Goal: Information Seeking & Learning: Learn about a topic

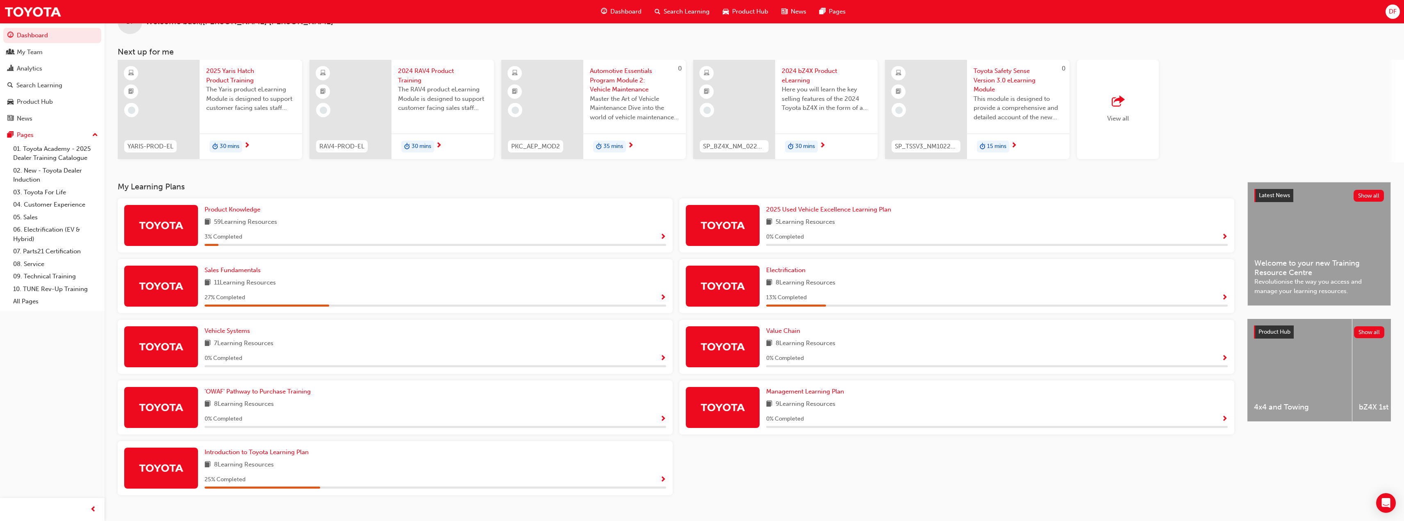
scroll to position [41, 0]
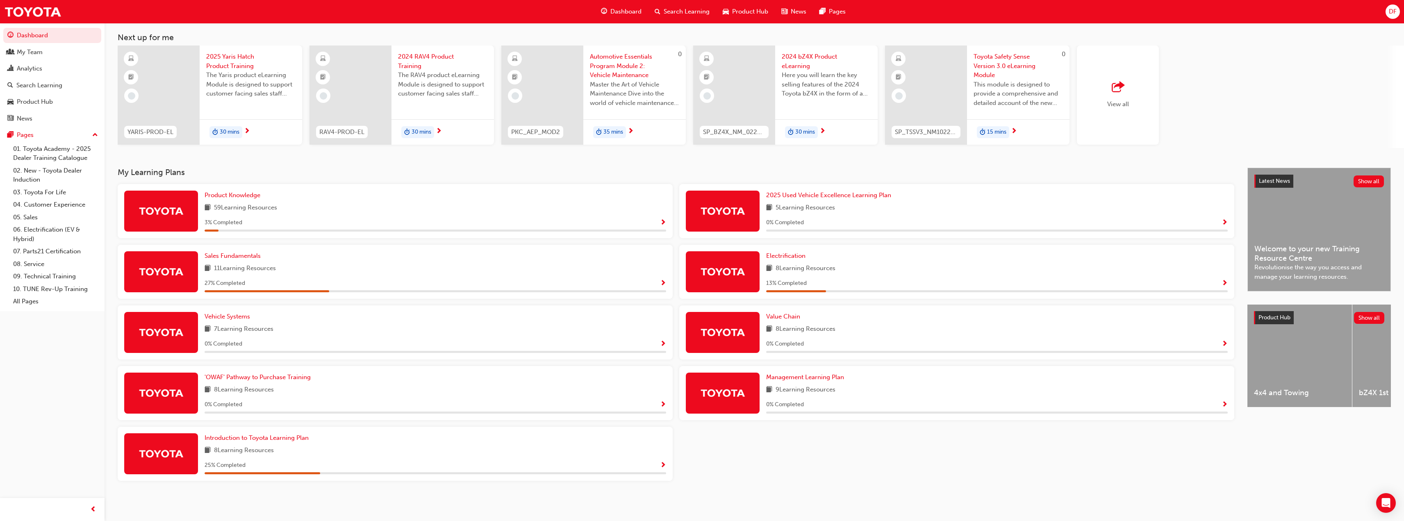
click at [1227, 404] on span "Show Progress" at bounding box center [1225, 404] width 6 height 7
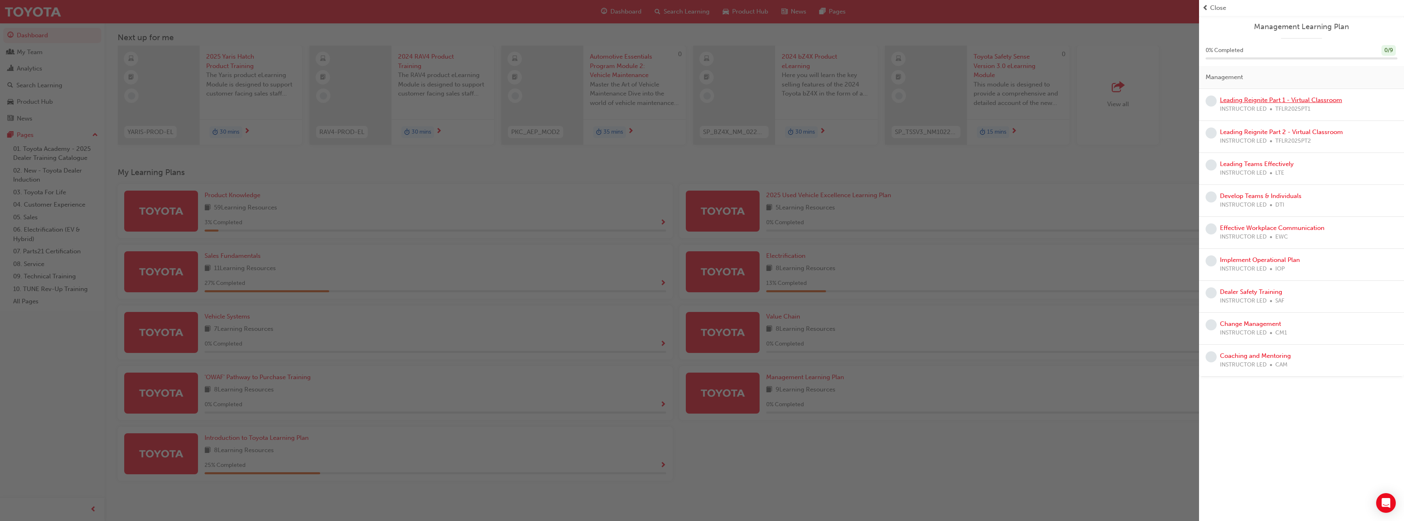
click at [1258, 101] on link "Leading Reignite Part 1 - Virtual Classroom" at bounding box center [1281, 99] width 122 height 7
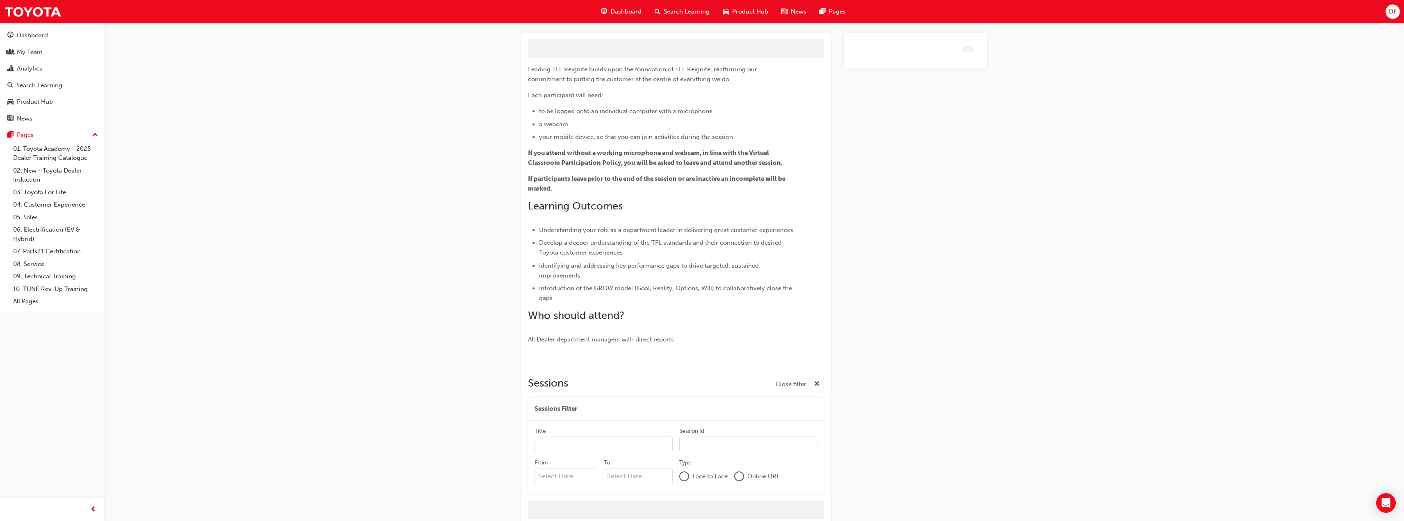
scroll to position [68, 0]
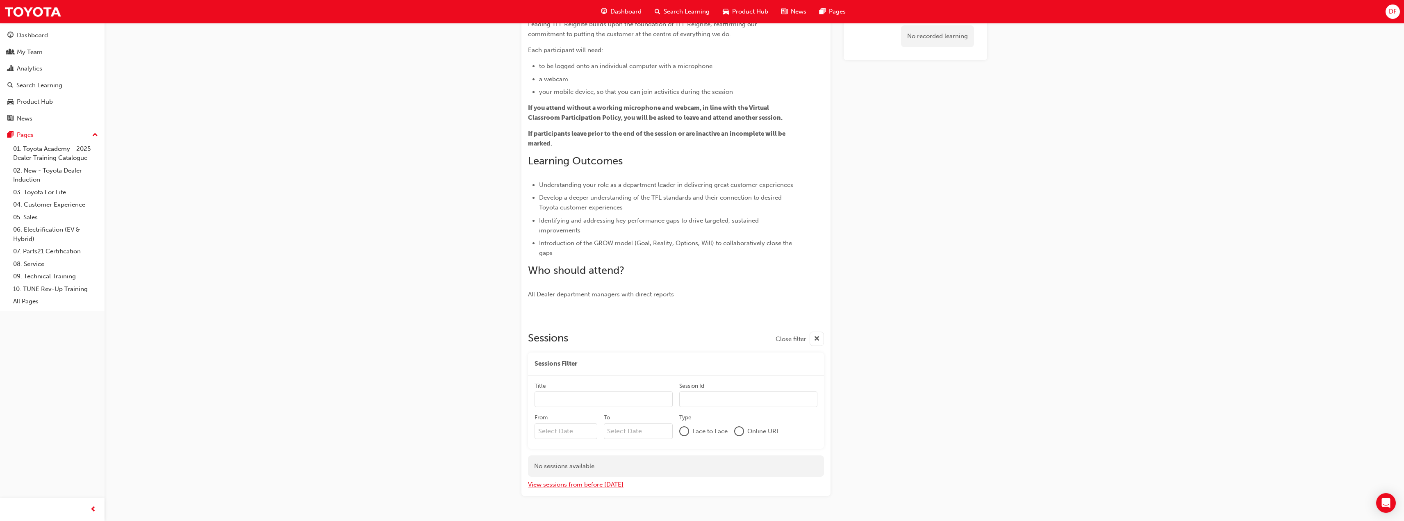
click at [587, 485] on button "View sessions from before [DATE]" at bounding box center [576, 484] width 96 height 9
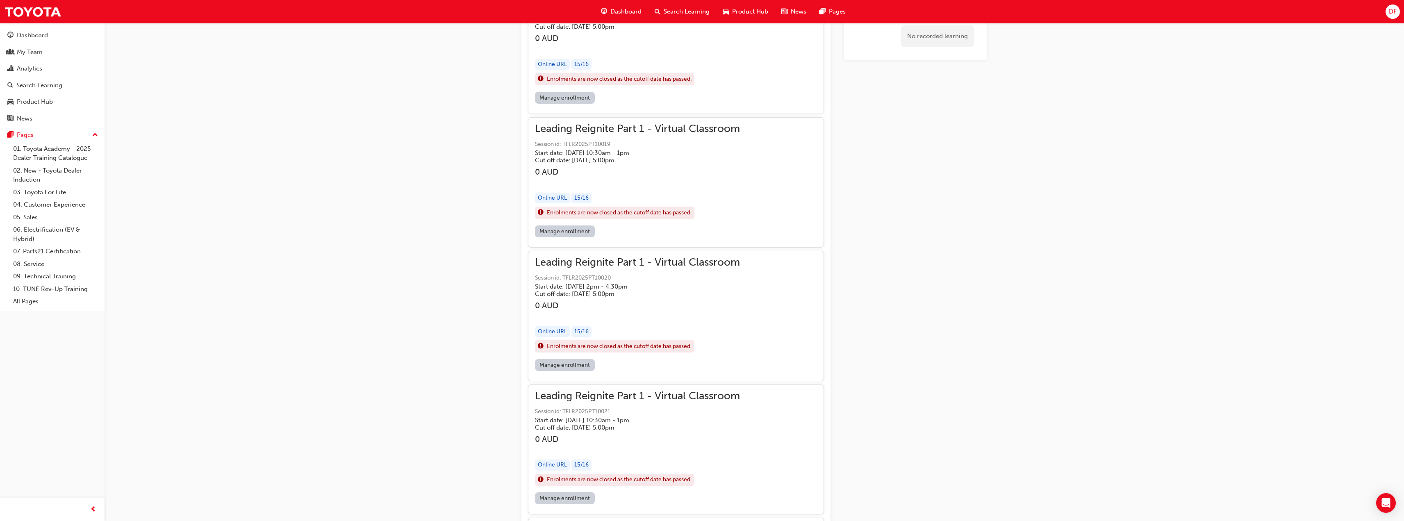
scroll to position [2858, 0]
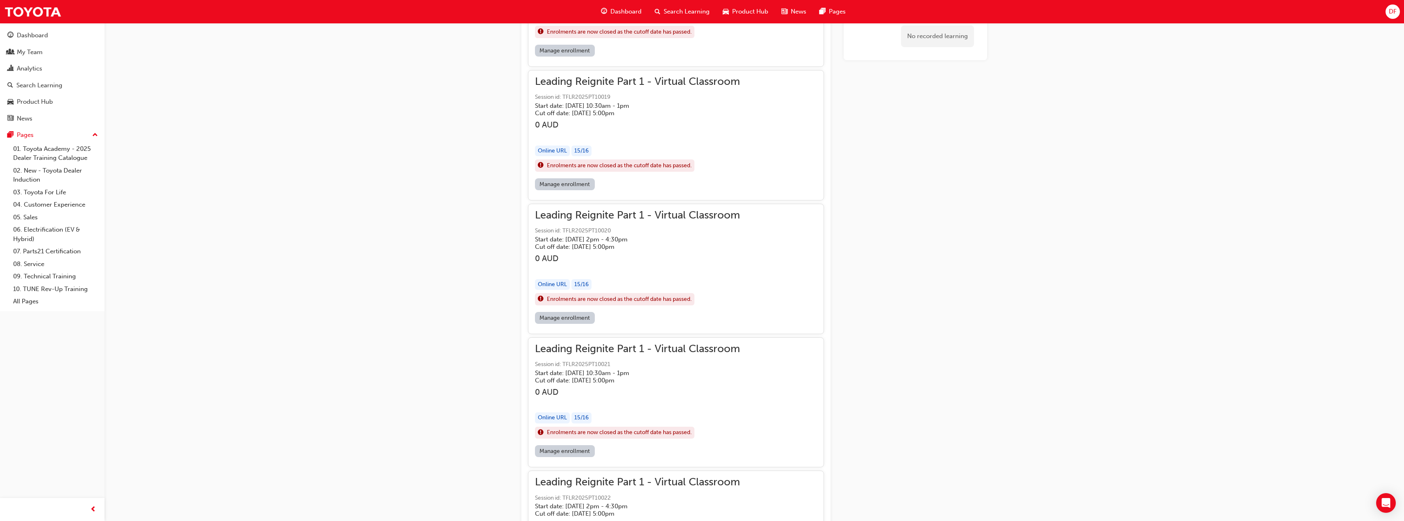
drag, startPoint x: 894, startPoint y: 200, endPoint x: 369, endPoint y: 307, distance: 535.1
drag, startPoint x: 36, startPoint y: 48, endPoint x: 33, endPoint y: 38, distance: 10.5
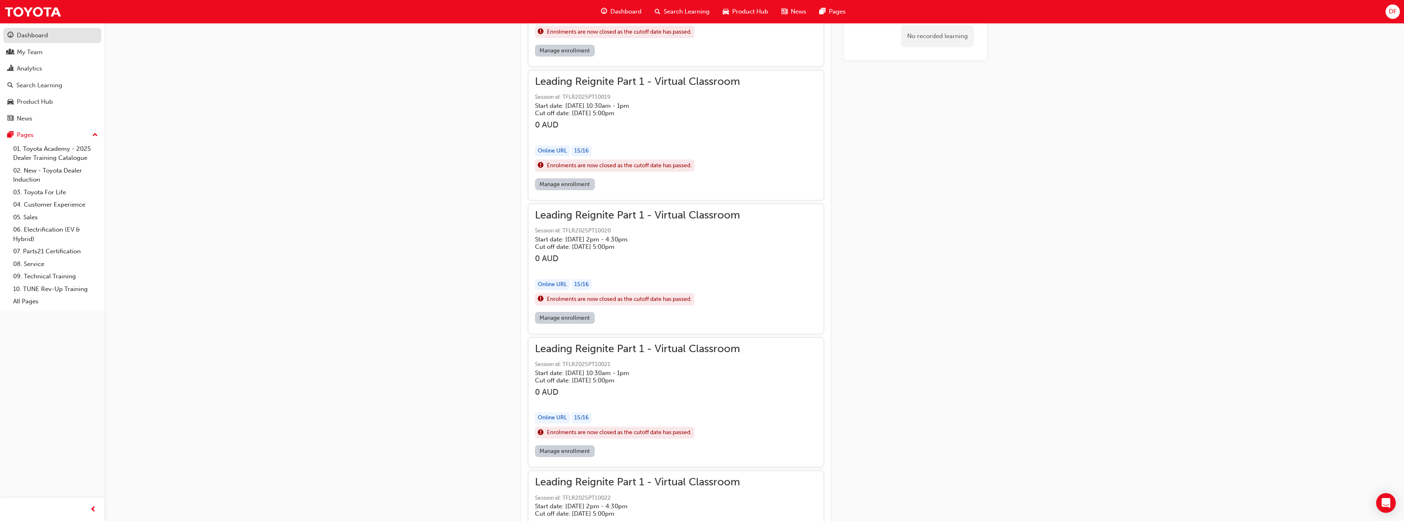
click at [30, 37] on div "Dashboard" at bounding box center [32, 35] width 31 height 9
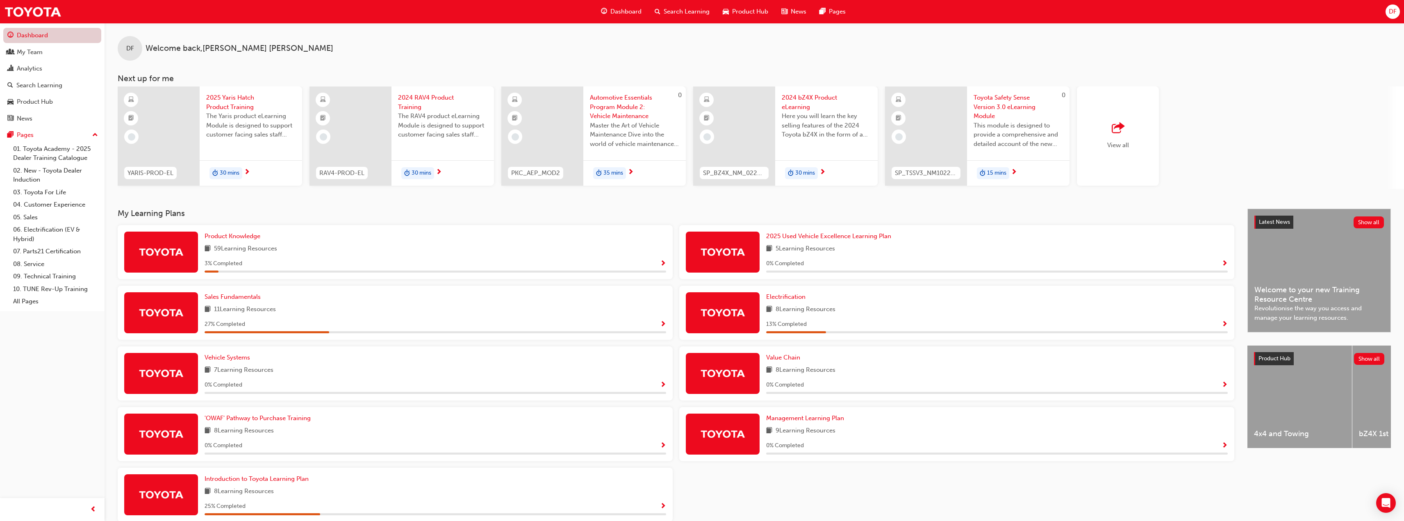
click at [25, 37] on link "Dashboard" at bounding box center [52, 35] width 98 height 15
click at [906, 1] on div "Dashboard Search Learning Product Hub News Pages DF" at bounding box center [702, 11] width 1404 height 23
